Goal: Task Accomplishment & Management: Manage account settings

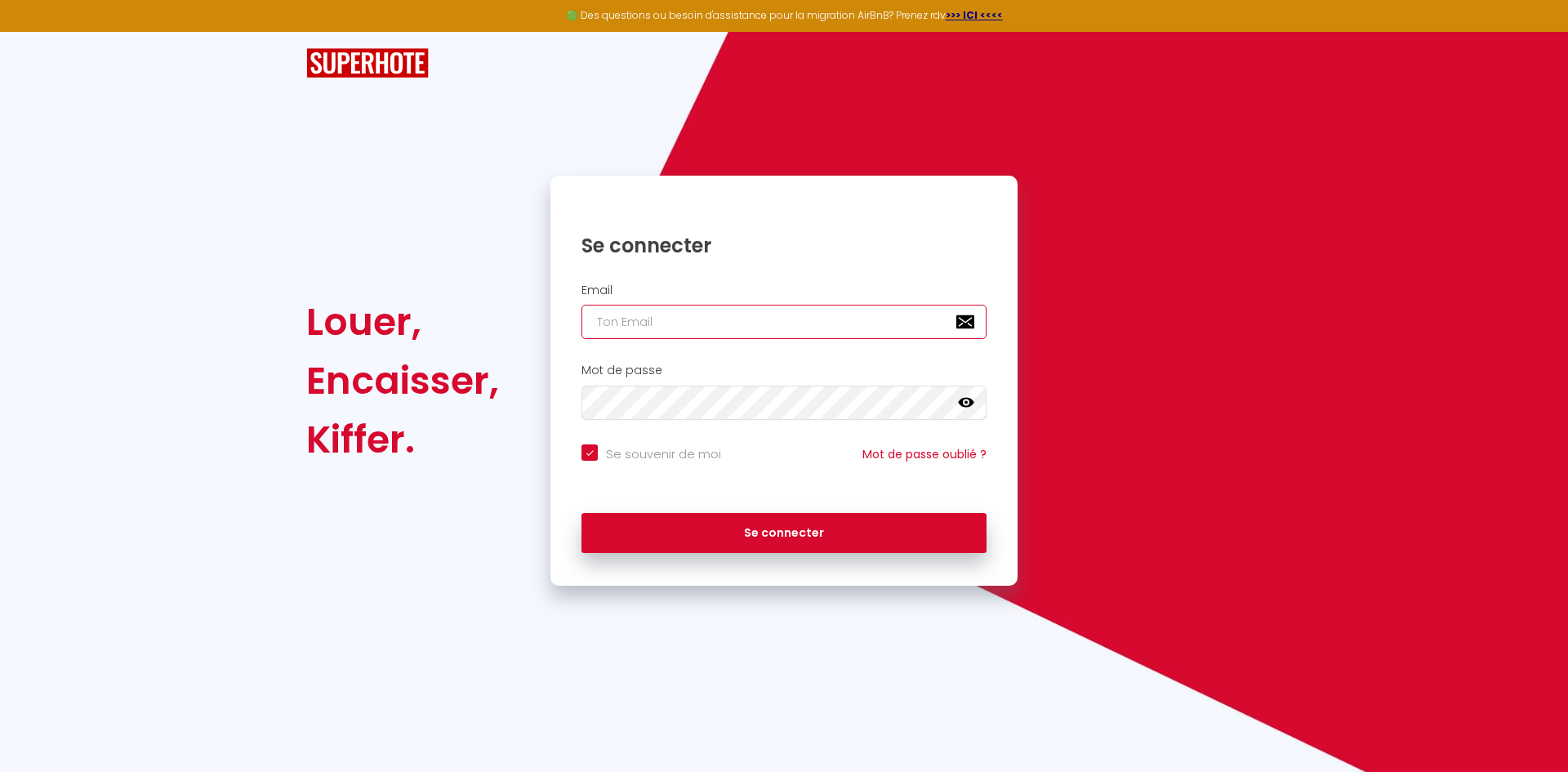
click at [785, 338] on input "email" at bounding box center [784, 322] width 405 height 35
paste input "[EMAIL_ADDRESS][DOMAIN_NAME]"
type input "[EMAIL_ADDRESS][DOMAIN_NAME]"
checkbox input "true"
type input "[EMAIL_ADDRESS][DOMAIN_NAME]"
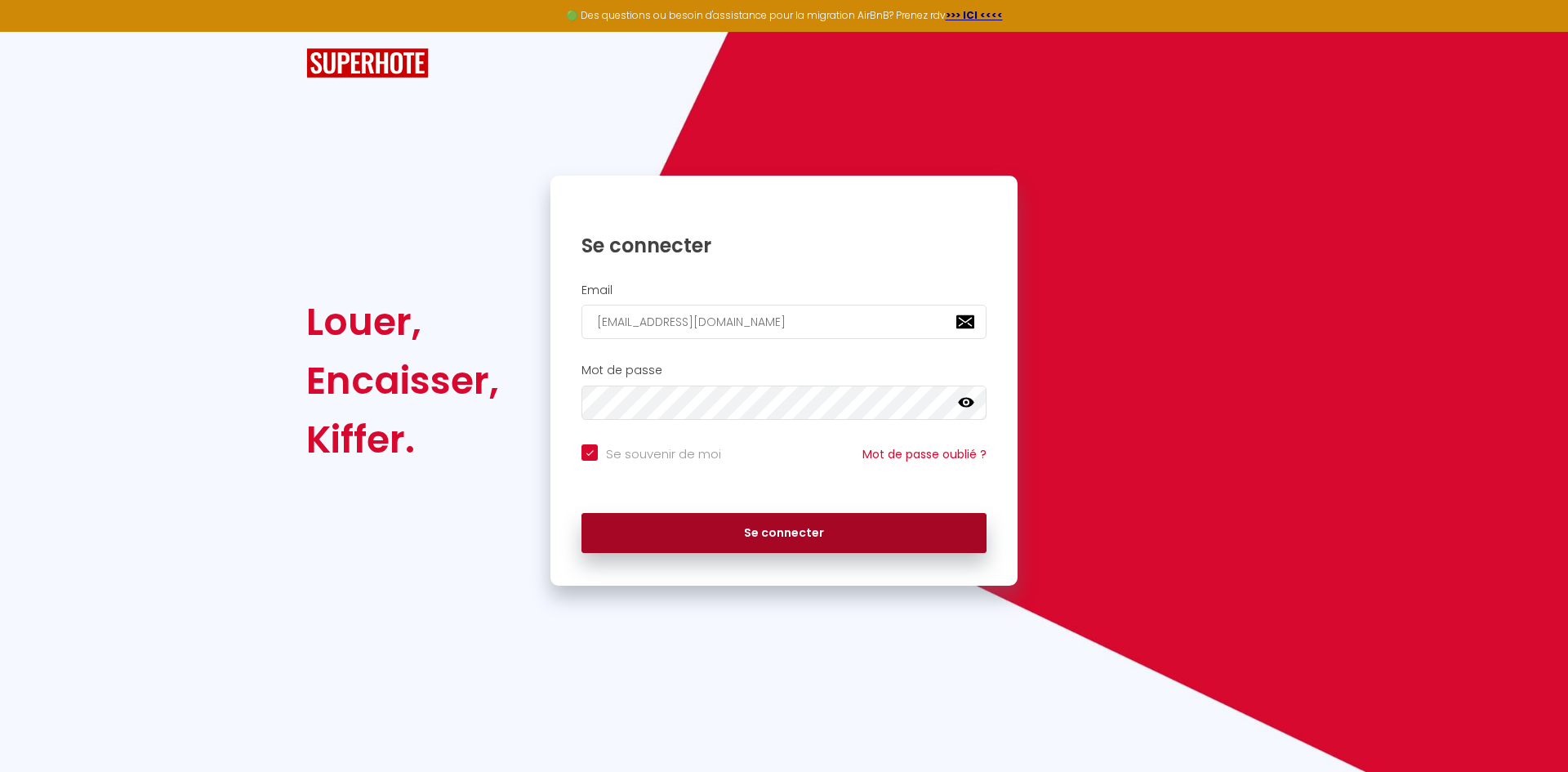
click at [716, 536] on button "Se connecter" at bounding box center [784, 533] width 405 height 41
checkbox input "true"
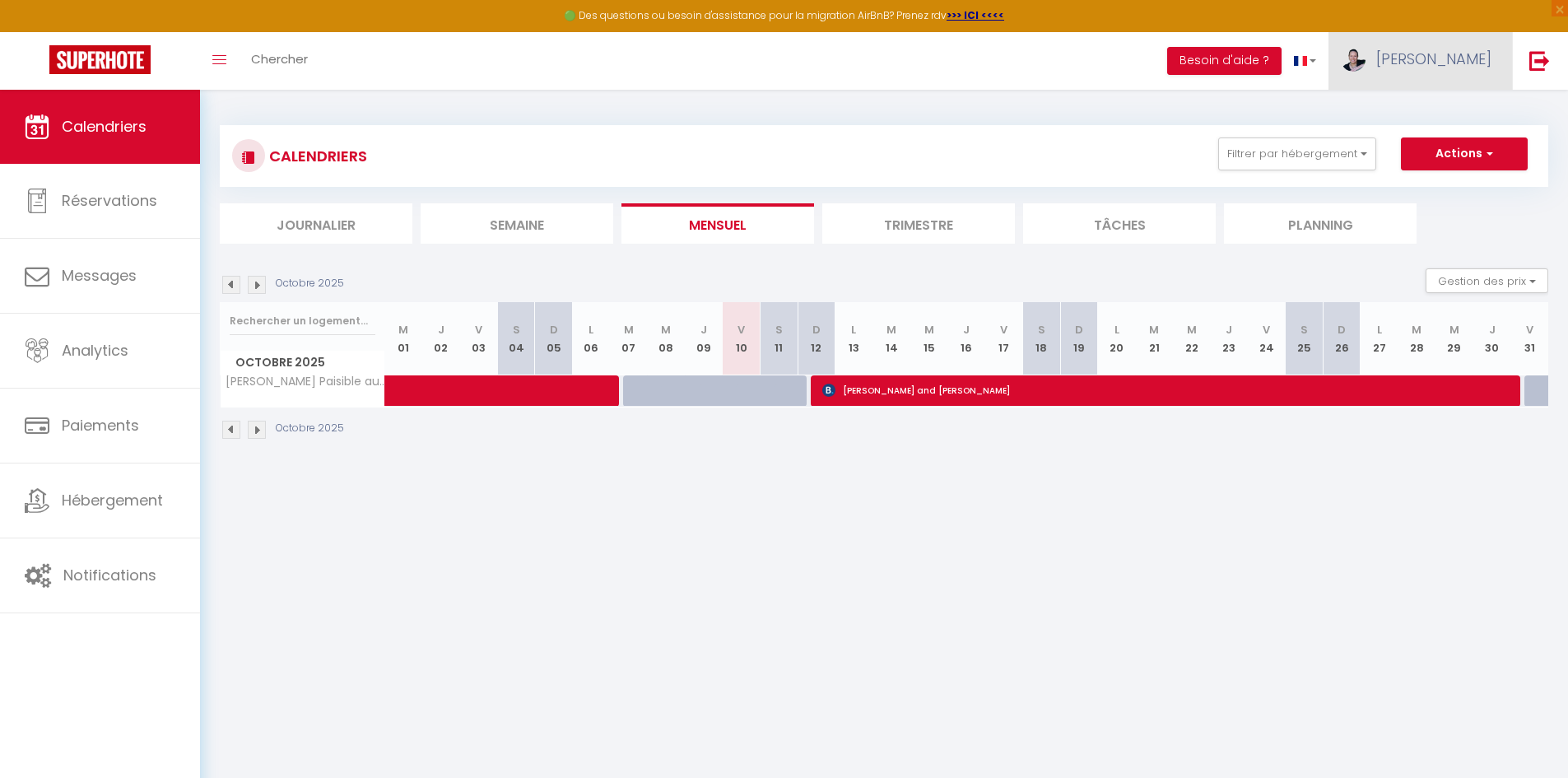
click at [1444, 85] on link "[PERSON_NAME]" at bounding box center [1420, 61] width 184 height 58
click at [1453, 110] on link "Paramètres" at bounding box center [1446, 115] width 122 height 28
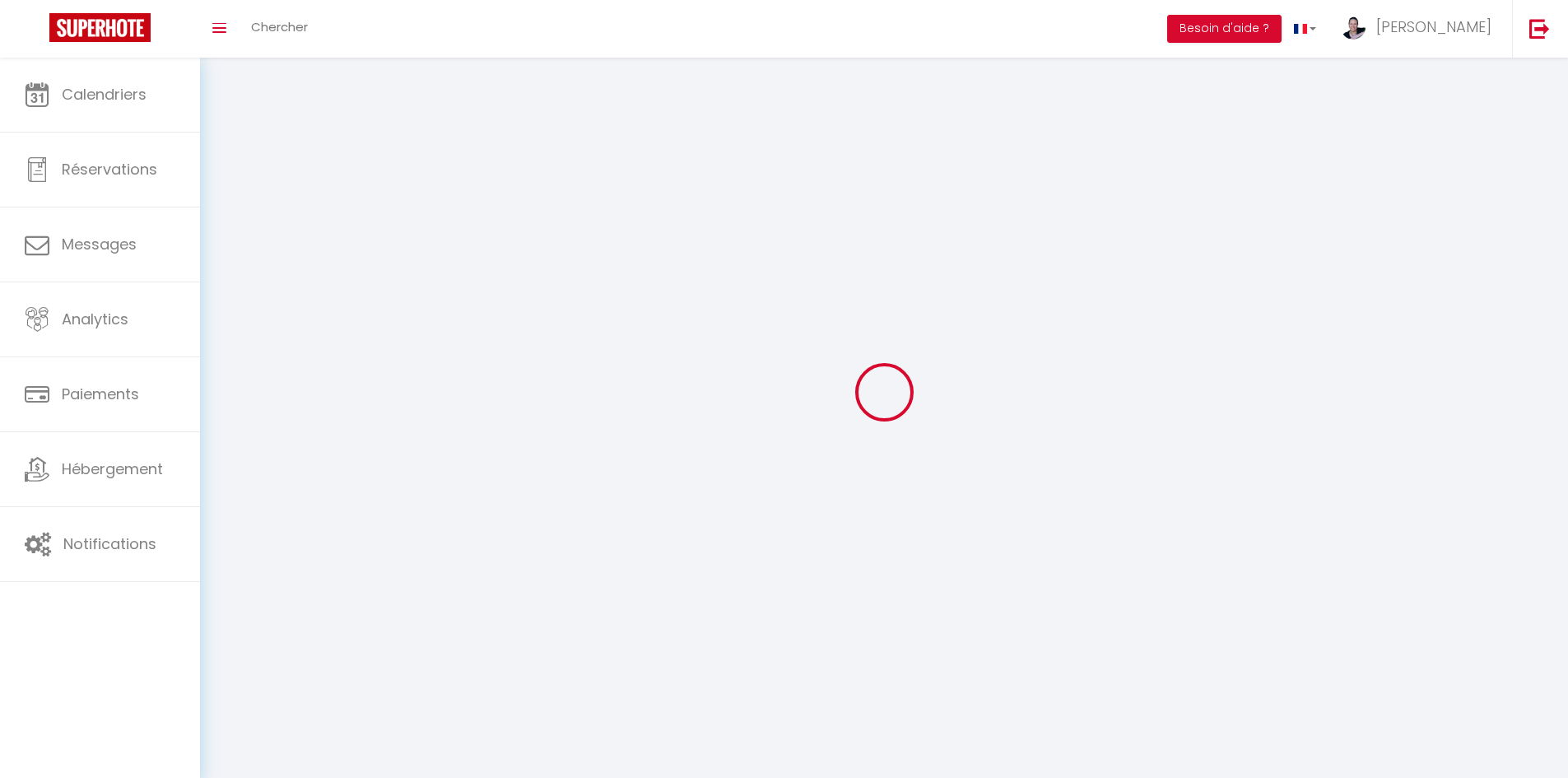
type input "[PERSON_NAME]"
type input "Anduze-Faris"
type input "[PHONE_NUMBER]"
type input "167 Lieu Dit Kervran"
type input "56330"
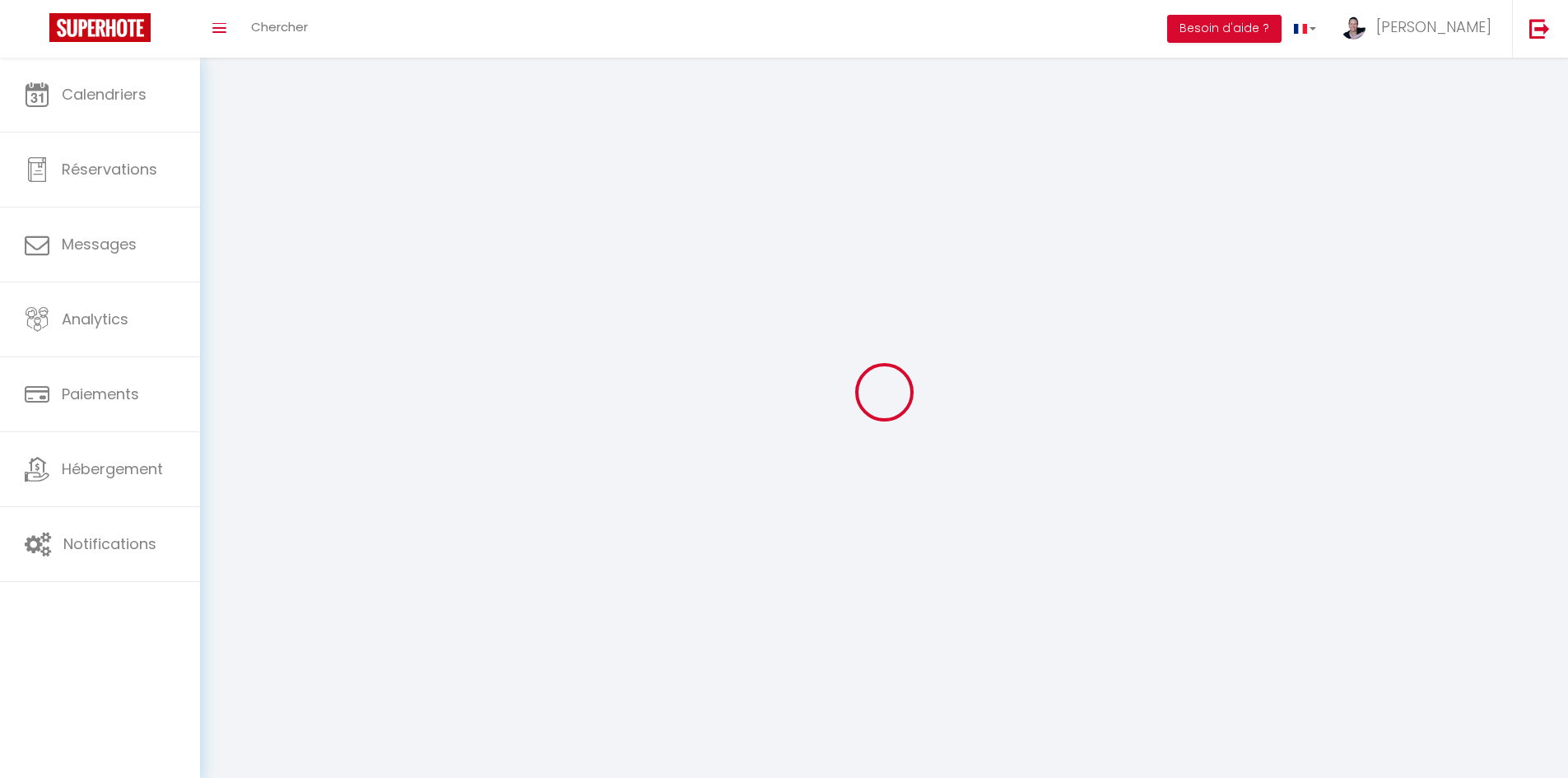
type input "Pluvigner"
type input "6IDLswdSshzvibQRPRIS7fBb9"
type input "GpwRVNyHorZxjveL1THtSKCVu"
type input "6IDLswdSshzvibQRPRIS7fBb9"
type input "GpwRVNyHorZxjveL1THtSKCVu"
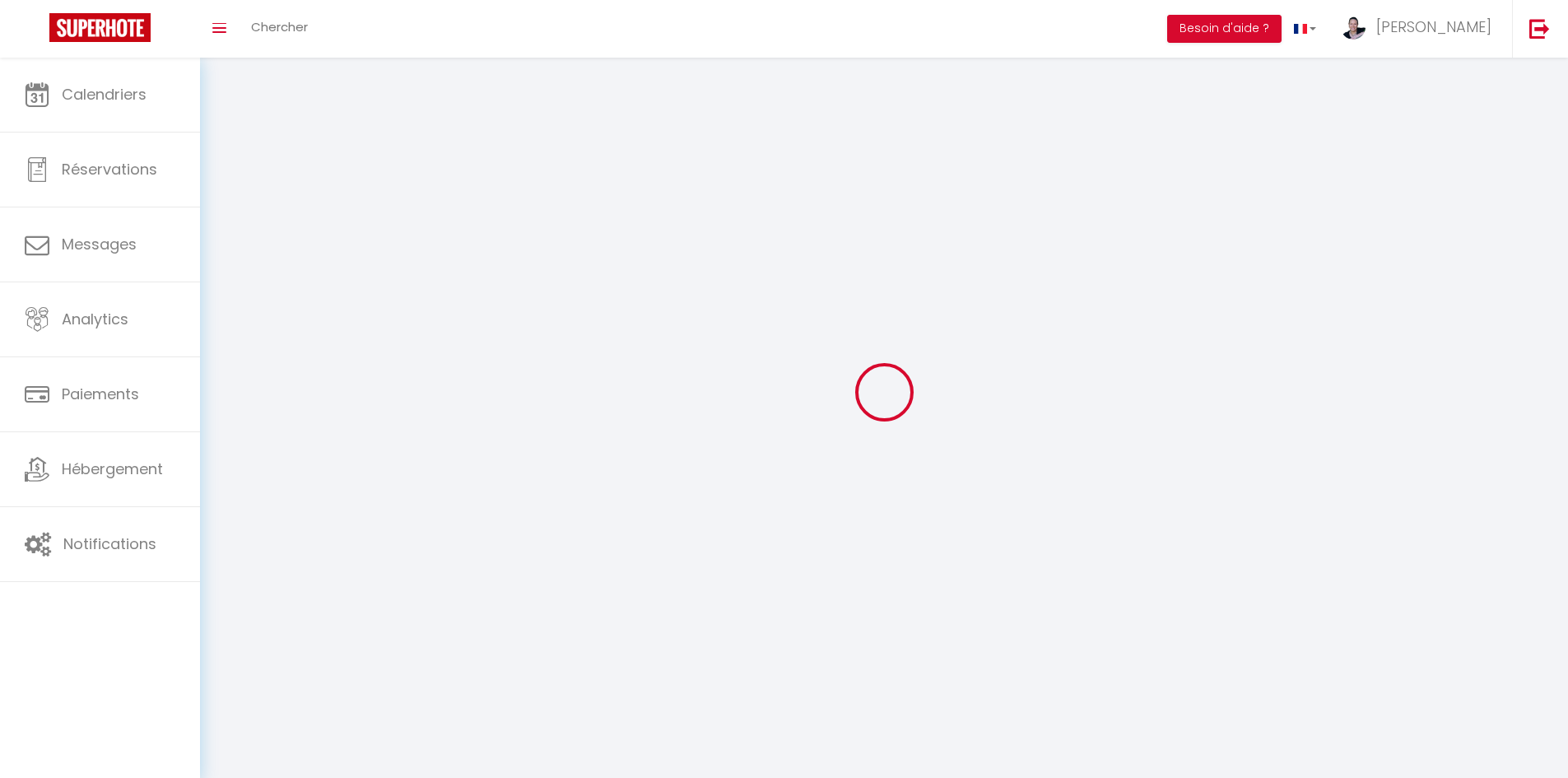
type input "[URL][DOMAIN_NAME]"
select select "75"
select select "28"
select select "fr"
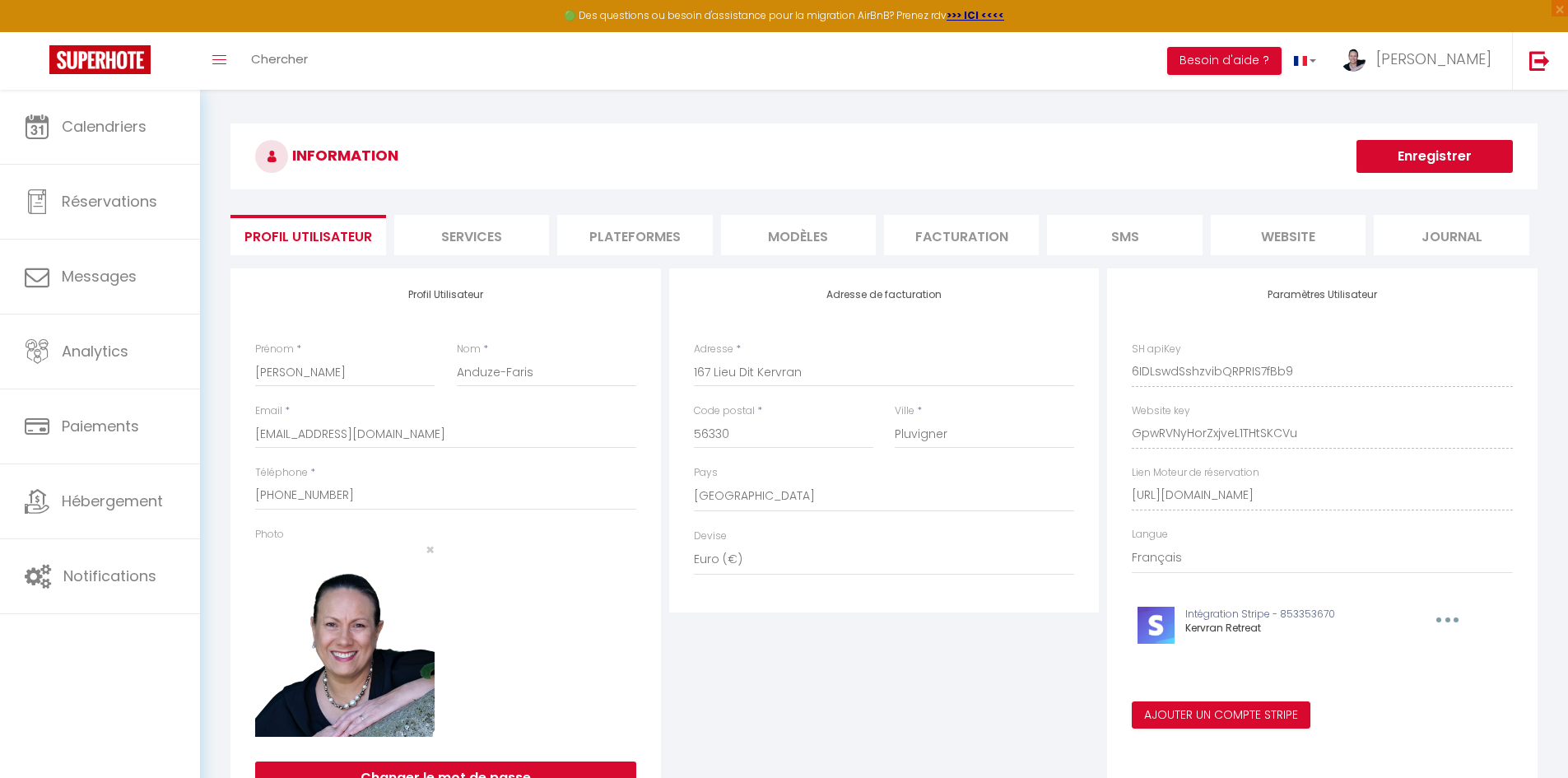
click at [1307, 233] on li "website" at bounding box center [1288, 235] width 155 height 40
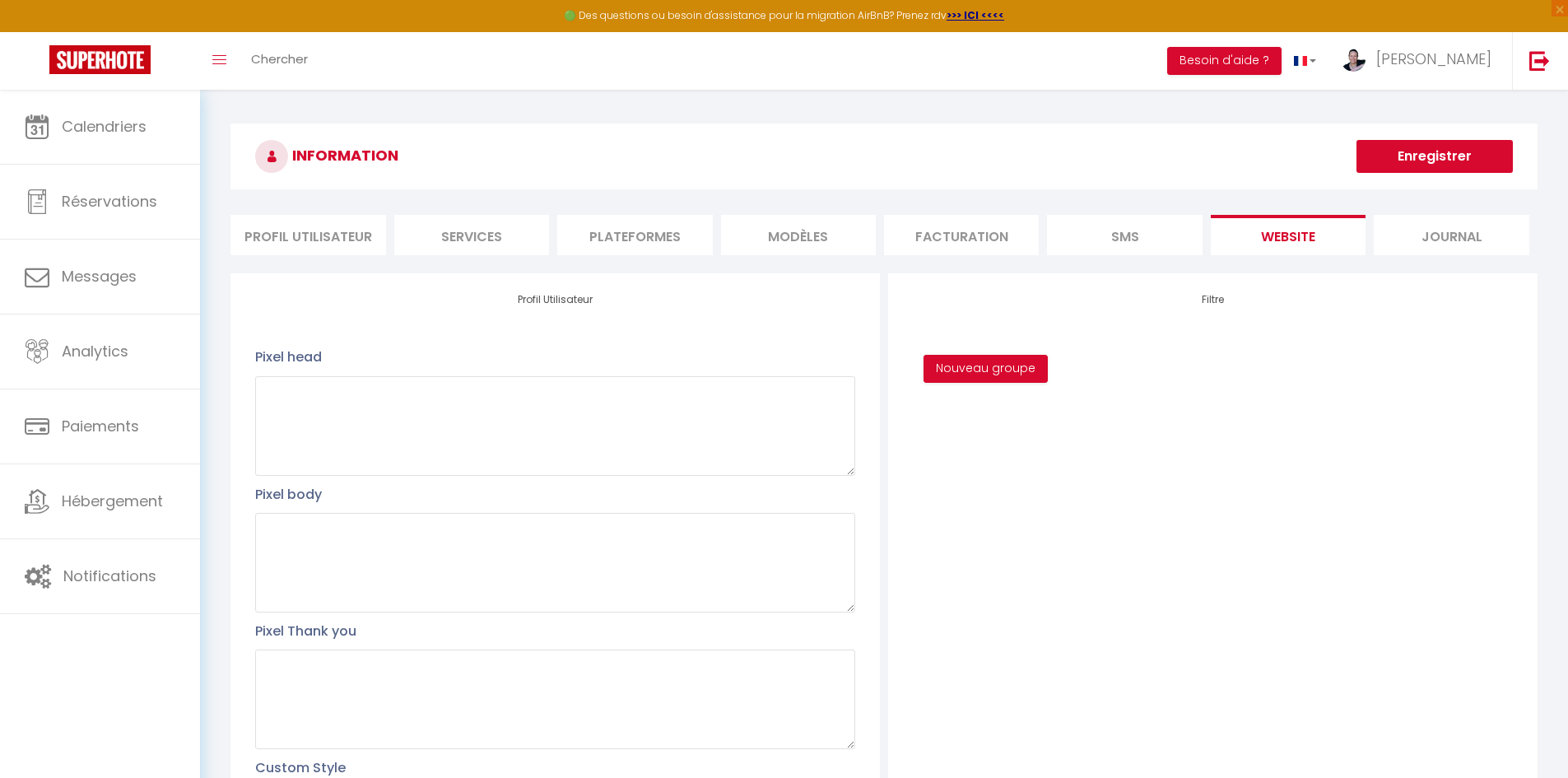
click at [330, 238] on li "Profil Utilisateur" at bounding box center [307, 235] width 155 height 40
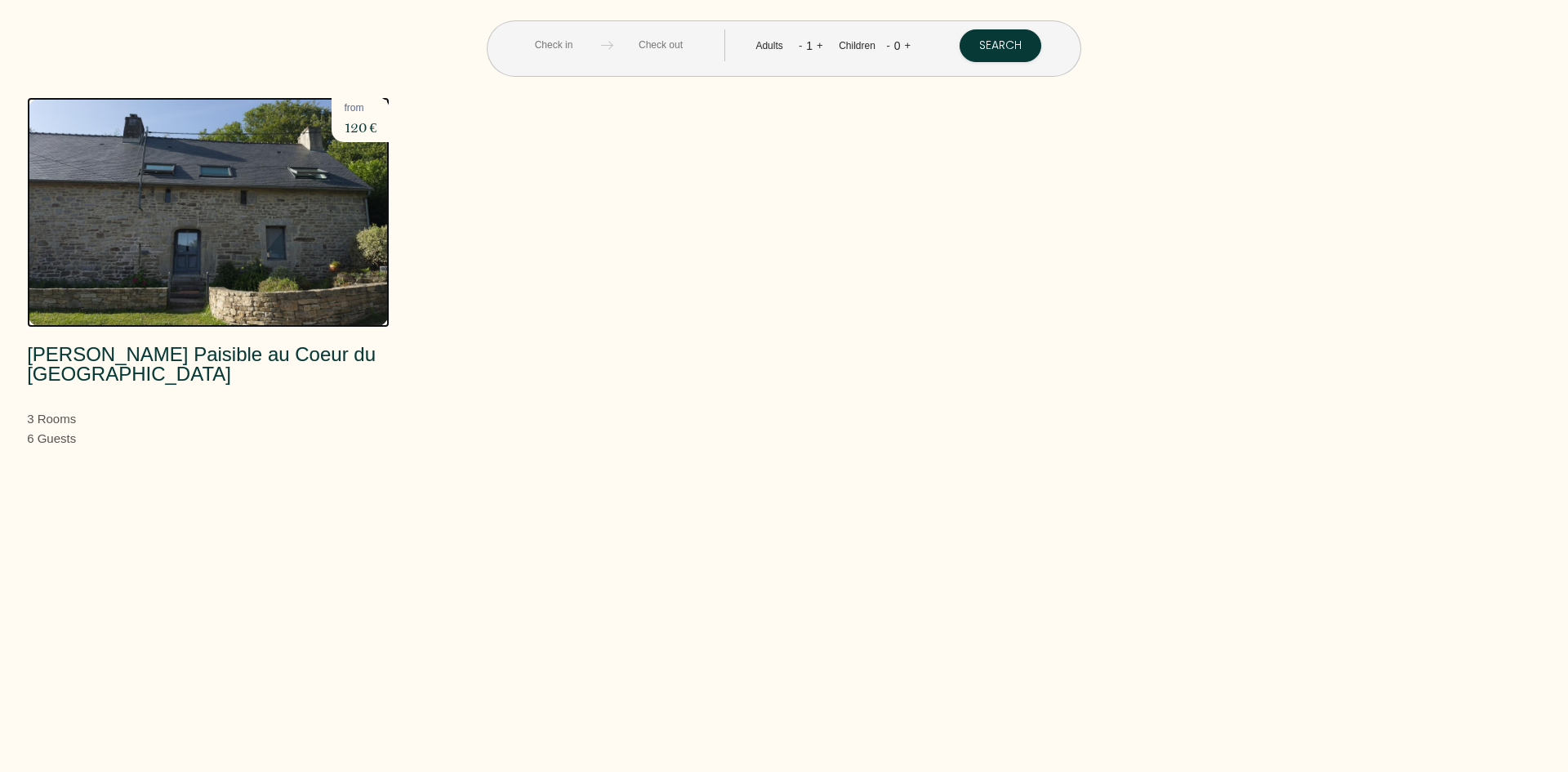
click at [219, 287] on img at bounding box center [208, 212] width 363 height 230
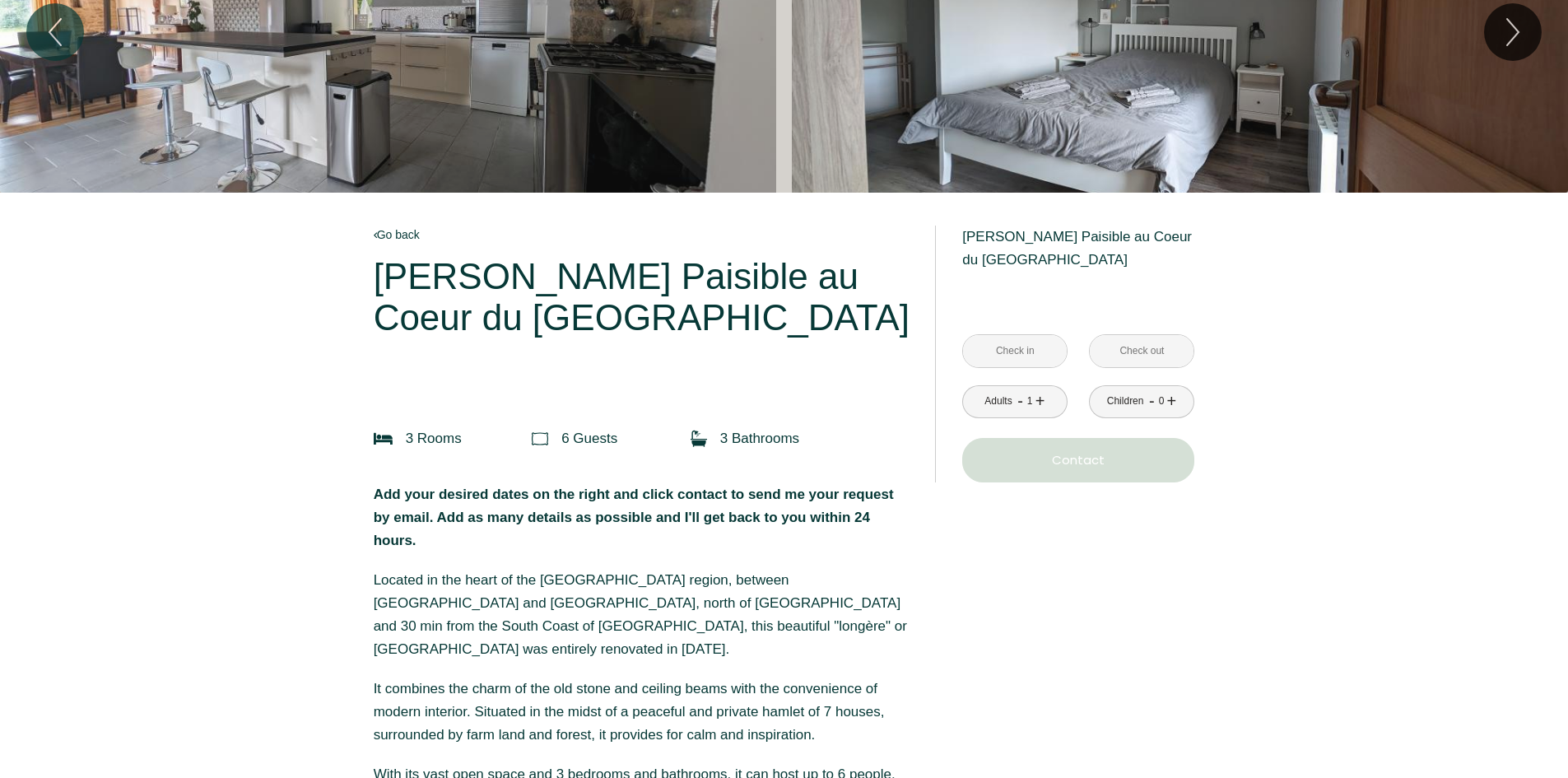
scroll to position [247, 0]
